Goal: Transaction & Acquisition: Book appointment/travel/reservation

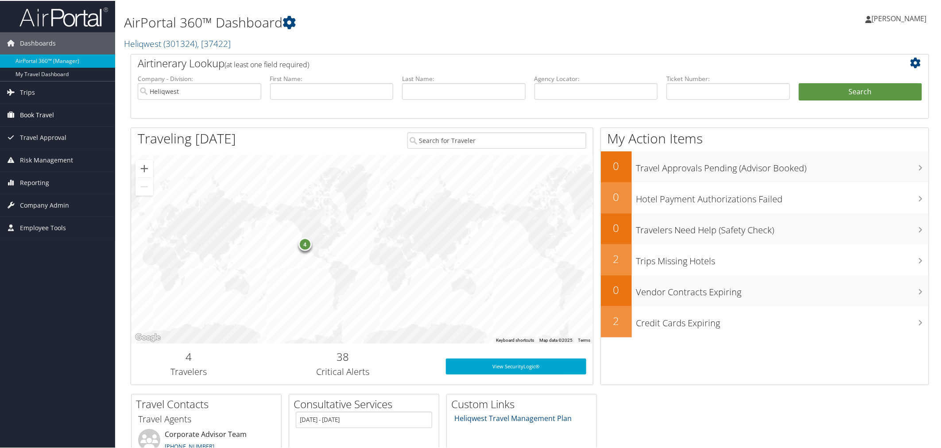
click at [37, 108] on span "Book Travel" at bounding box center [37, 114] width 34 height 22
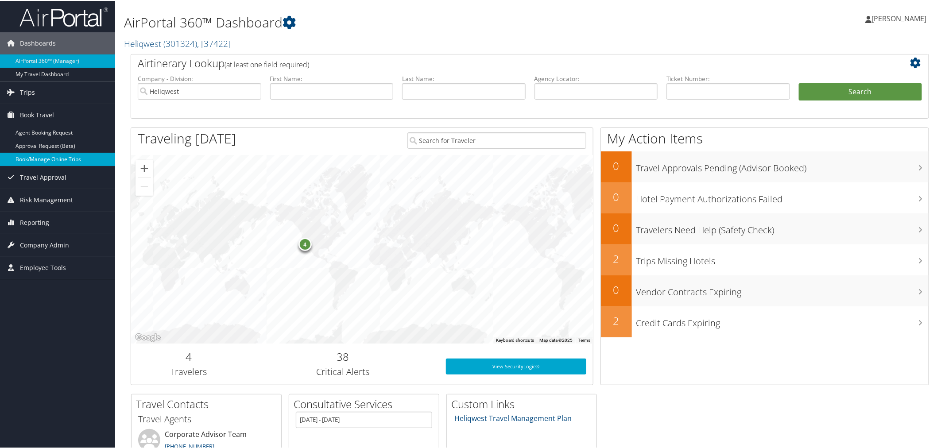
click at [36, 160] on link "Book/Manage Online Trips" at bounding box center [57, 158] width 115 height 13
